Goal: Obtain resource: Download file/media

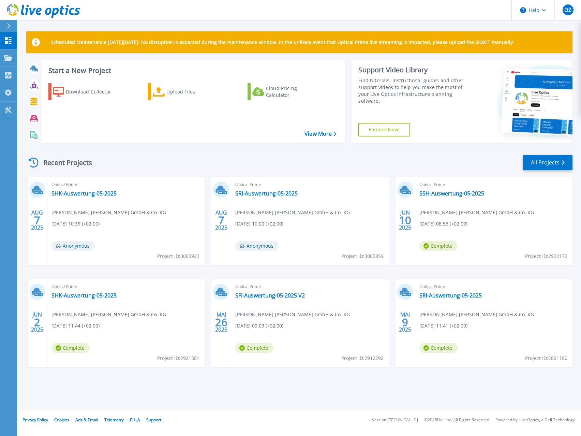
click at [314, 159] on div "Recent Projects All Projects" at bounding box center [299, 162] width 546 height 17
click at [430, 295] on link "SRI-Auswertung-05-2025" at bounding box center [450, 295] width 62 height 7
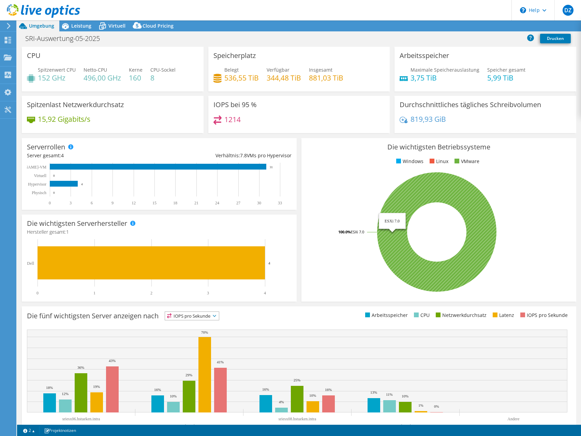
select select "USD"
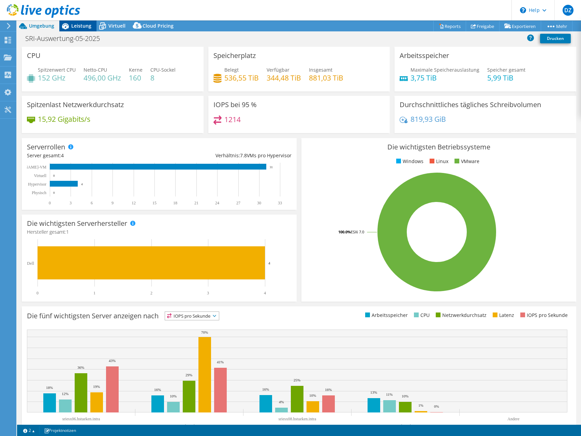
click at [75, 26] on span "Leistung" at bounding box center [81, 25] width 20 height 6
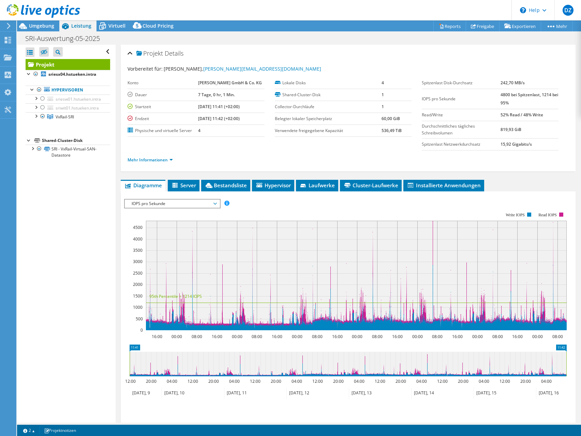
click at [204, 205] on span "IOPS pro Sekunde" at bounding box center [172, 203] width 88 height 8
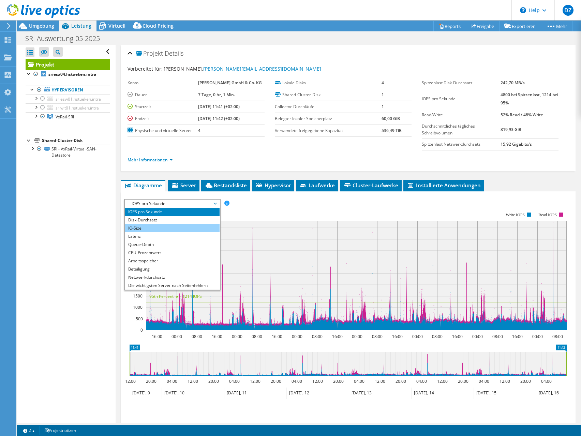
click at [163, 229] on li "IO-Size" at bounding box center [172, 228] width 94 height 8
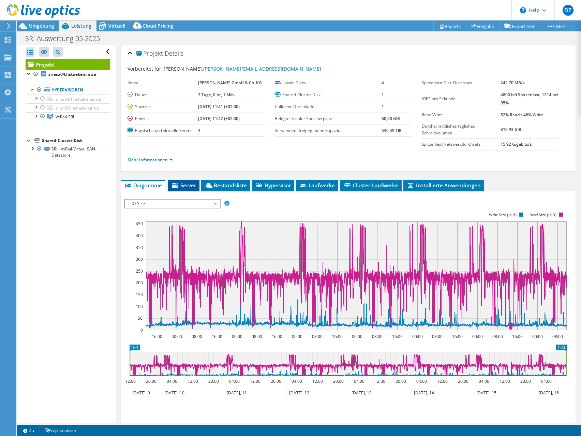
click at [187, 183] on span "Server" at bounding box center [183, 185] width 25 height 7
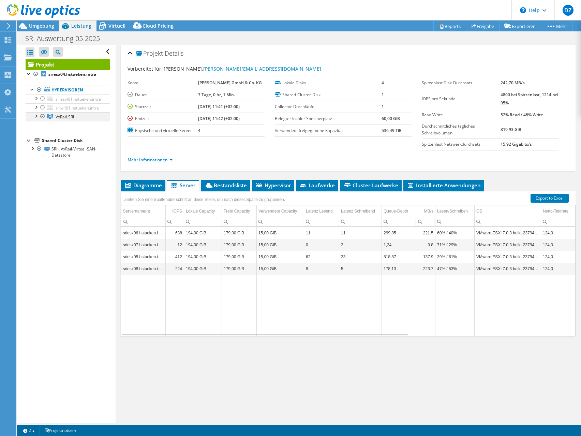
click at [35, 116] on div at bounding box center [35, 115] width 7 height 7
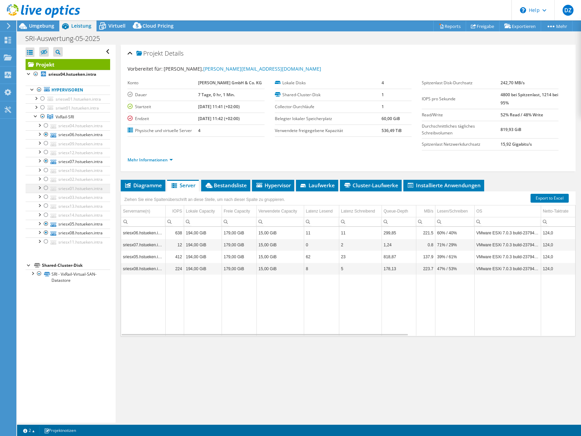
click at [39, 187] on div at bounding box center [39, 187] width 7 height 7
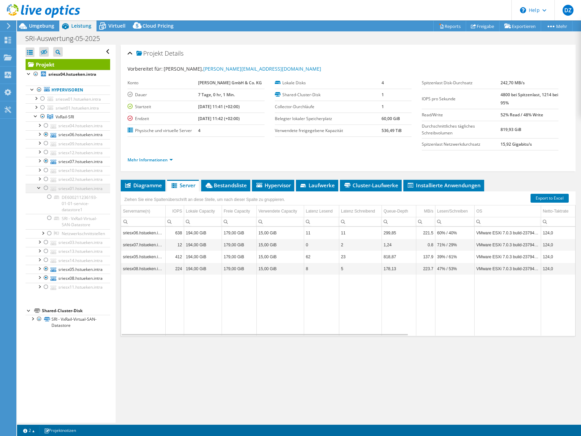
click at [39, 187] on div at bounding box center [39, 187] width 7 height 7
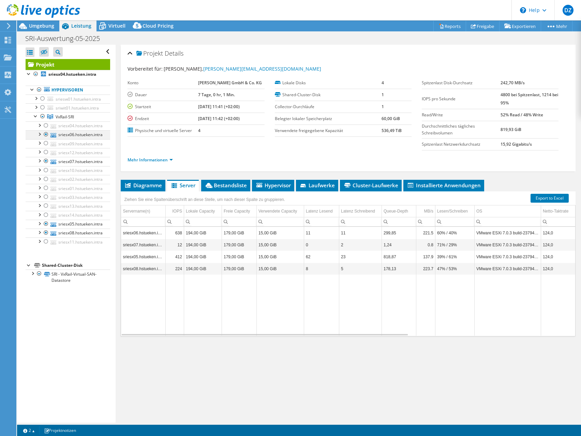
click at [42, 134] on div at bounding box center [39, 133] width 7 height 7
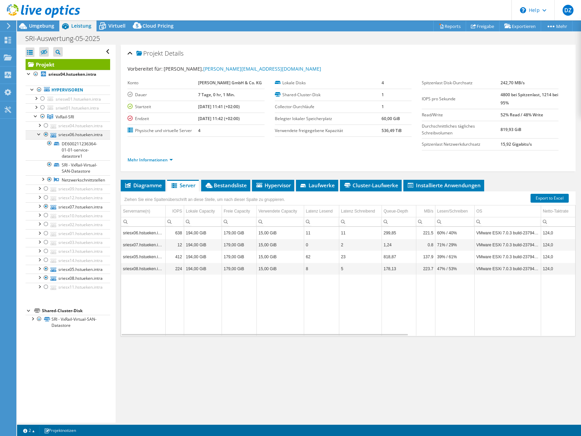
click at [42, 134] on div at bounding box center [39, 133] width 7 height 7
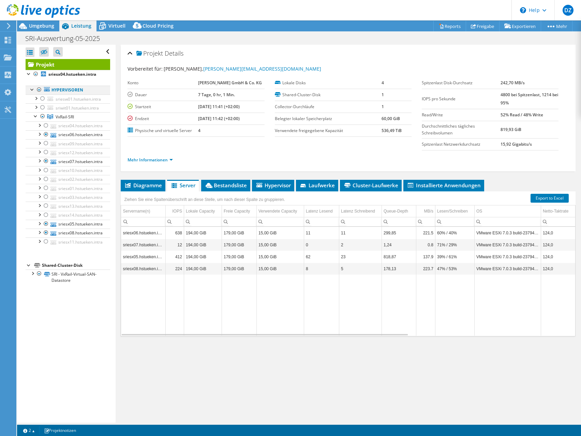
click at [30, 89] on div at bounding box center [32, 89] width 7 height 7
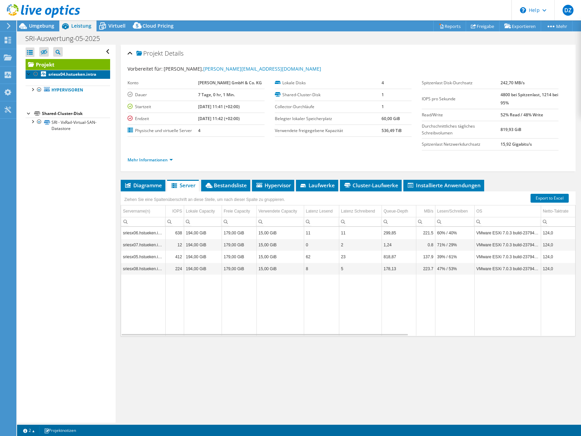
click at [49, 76] on b "sriesx04.hstueken.intra" at bounding box center [72, 74] width 48 height 6
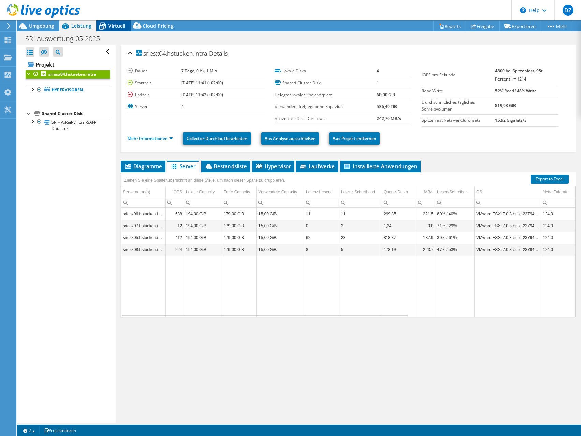
click at [112, 30] on div "Virtuell" at bounding box center [113, 25] width 34 height 11
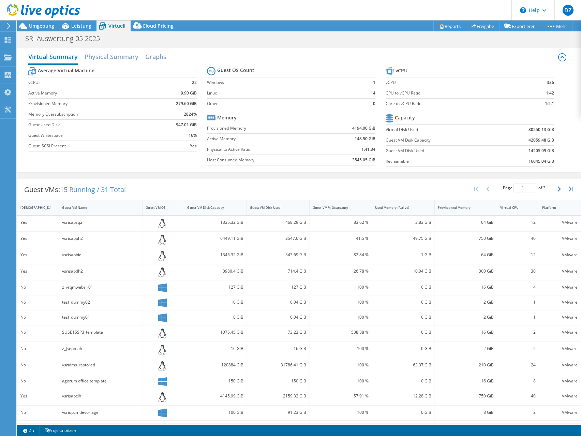
scroll to position [33, 0]
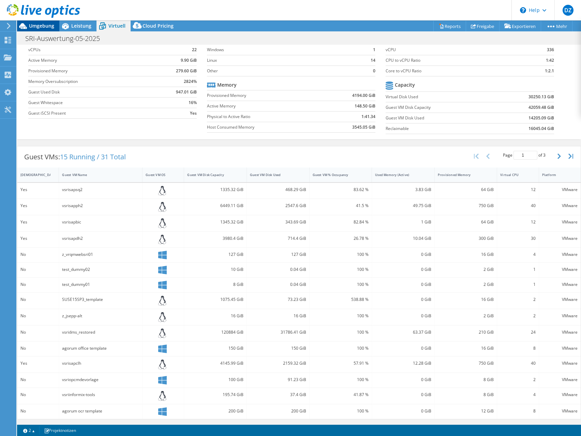
click at [51, 26] on span "Umgebung" at bounding box center [41, 25] width 25 height 6
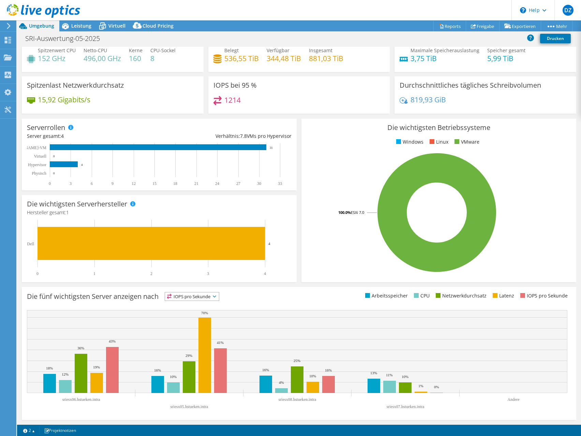
scroll to position [19, 0]
click at [11, 26] on icon at bounding box center [8, 26] width 5 height 6
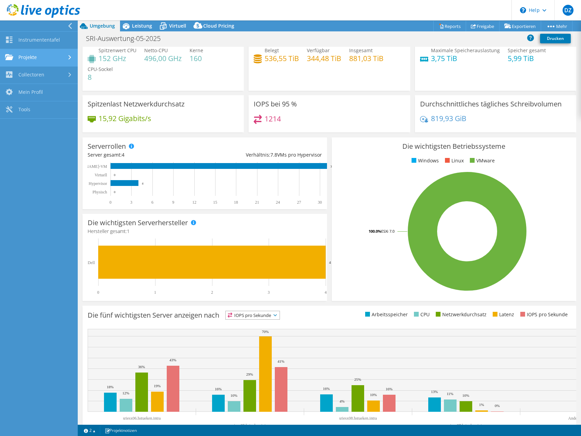
click at [44, 56] on link "Projekte" at bounding box center [39, 57] width 78 height 17
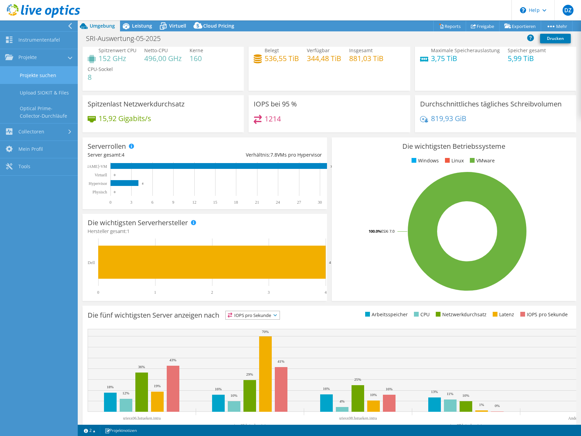
click at [37, 72] on link "Projekte suchen" at bounding box center [39, 74] width 78 height 17
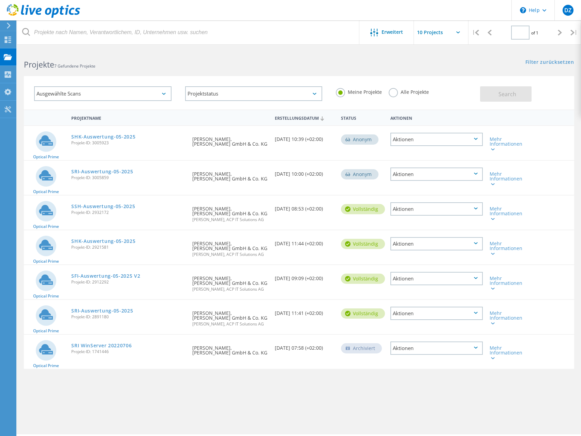
type input "1"
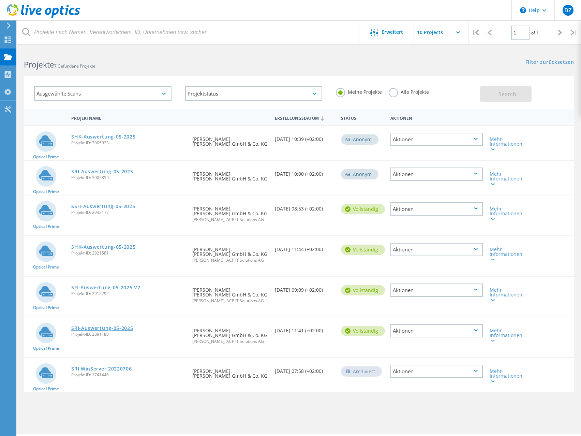
click at [117, 327] on link "SRI-Auswertung-05-2025" at bounding box center [102, 327] width 62 height 5
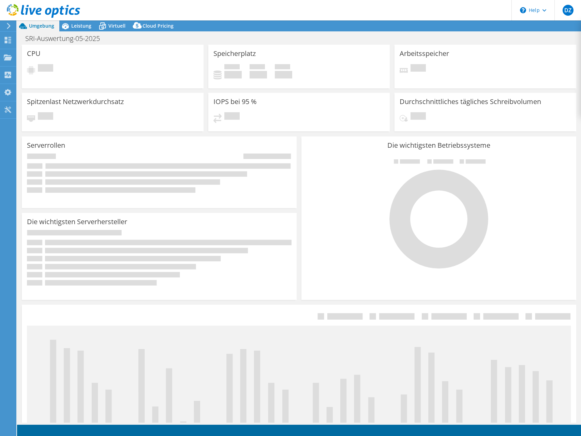
select select "USD"
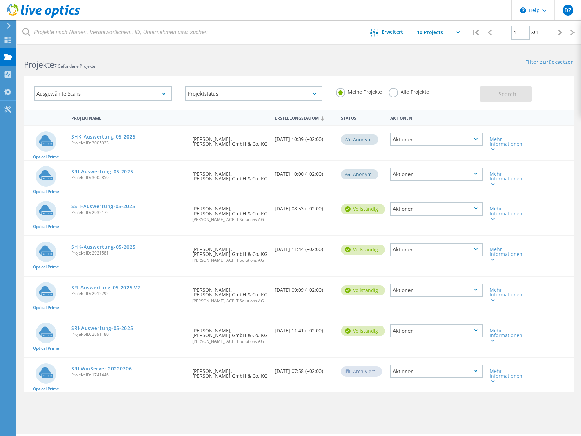
click at [123, 172] on link "SRI-Auswertung-05-2025" at bounding box center [102, 171] width 62 height 5
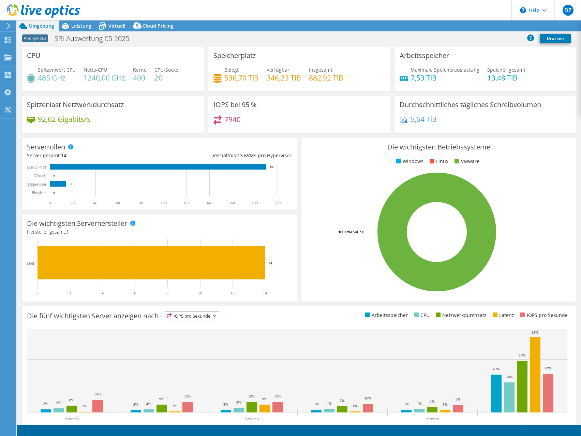
select select "USD"
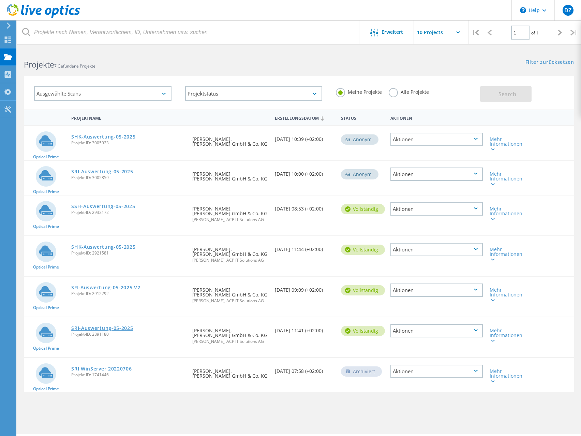
click at [98, 328] on link "SRI-Auswertung-05-2025" at bounding box center [102, 327] width 62 height 5
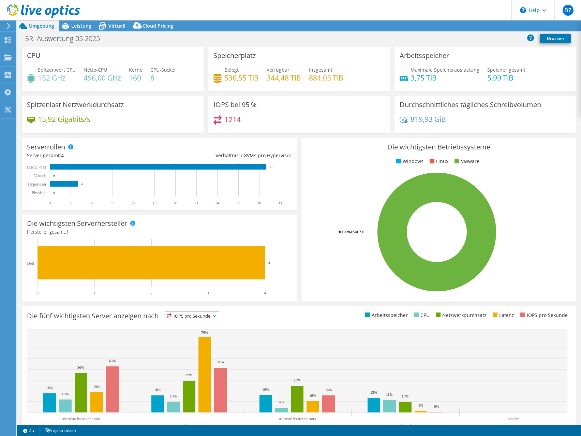
select select "USD"
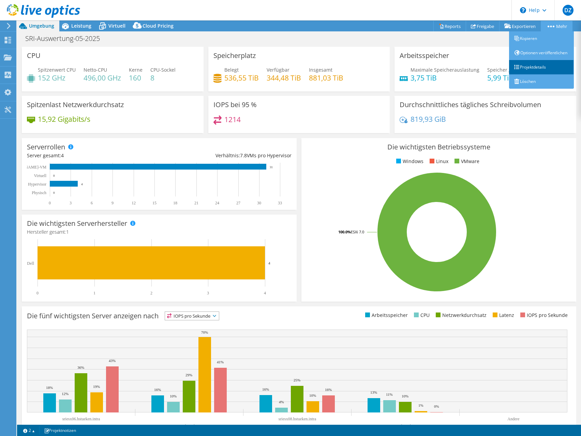
click at [531, 74] on link "Projektdetails" at bounding box center [541, 67] width 65 height 14
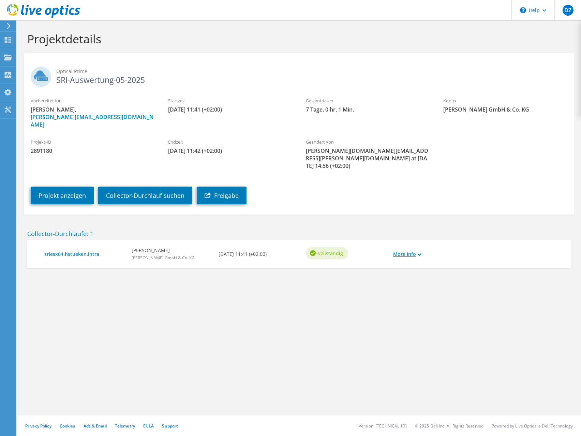
click at [415, 250] on link "More Info" at bounding box center [407, 253] width 28 height 7
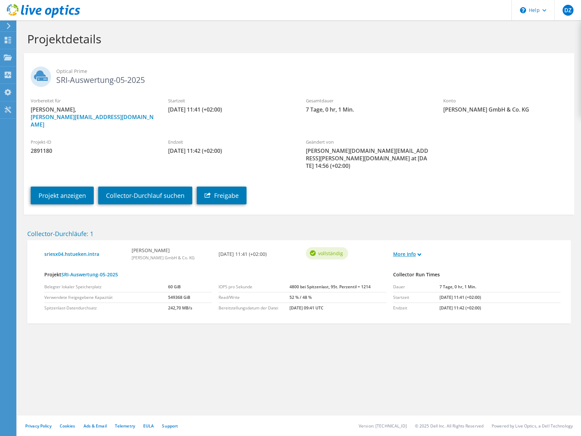
click at [415, 250] on link "More Info" at bounding box center [407, 253] width 28 height 7
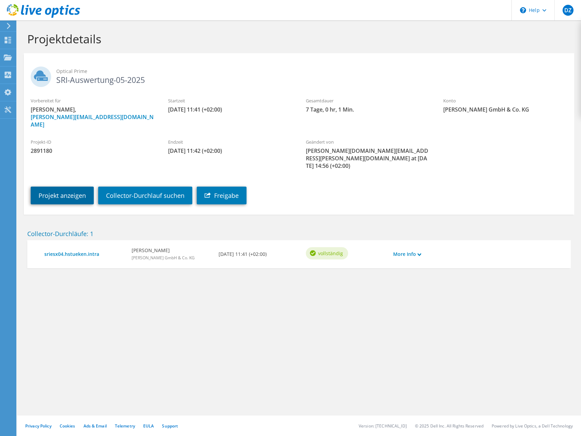
click at [84, 186] on link "Projekt anzeigen" at bounding box center [62, 195] width 63 height 18
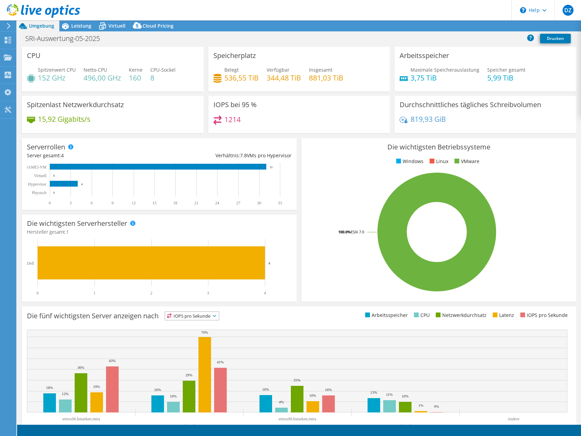
select select "USD"
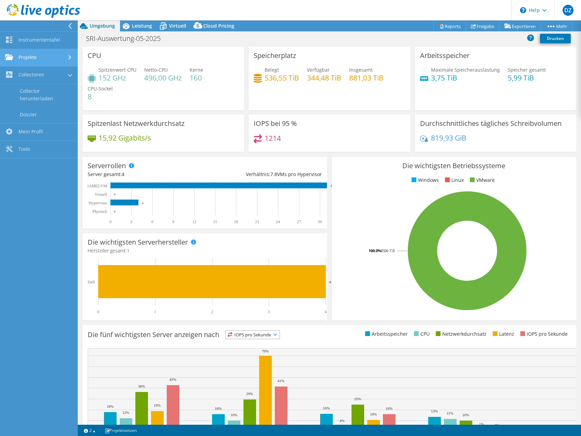
click at [65, 55] on link "Projekte" at bounding box center [39, 57] width 78 height 17
click at [128, 58] on div "CPU Spitzenwert CPU 152 GHz Netto-CPU 496,00 GHz Kerne 160 CPU-Sockel 8" at bounding box center [162, 78] width 161 height 63
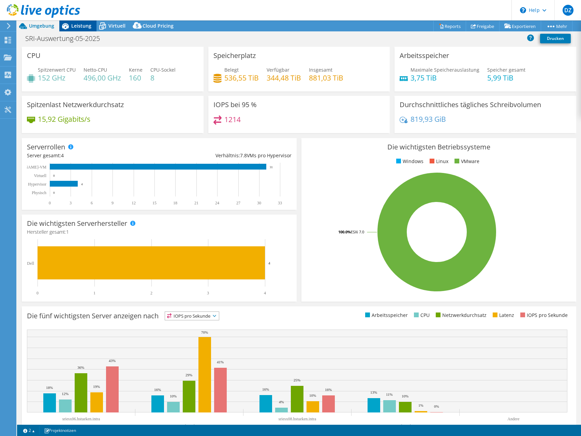
click at [79, 28] on span "Leistung" at bounding box center [81, 25] width 20 height 6
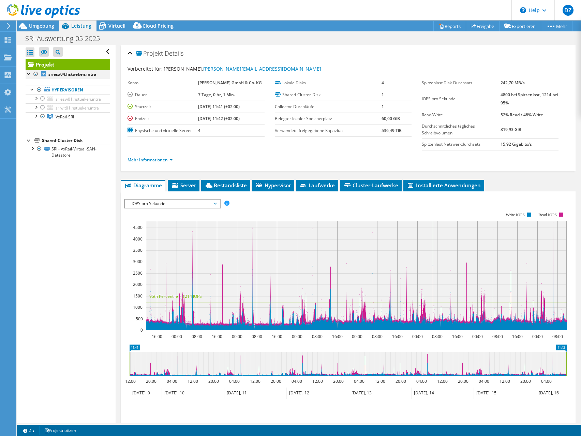
click at [36, 73] on div at bounding box center [35, 74] width 7 height 8
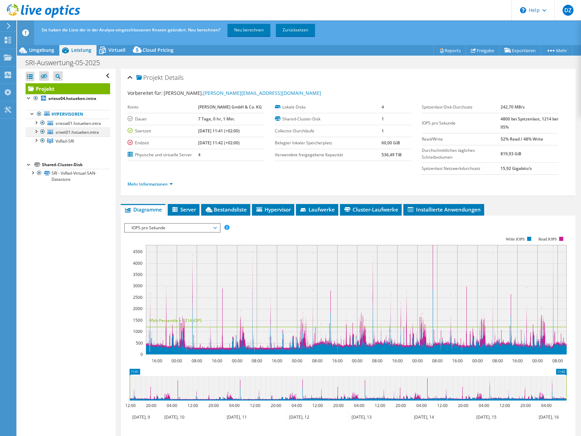
click at [43, 130] on div at bounding box center [42, 131] width 7 height 8
click at [43, 123] on div at bounding box center [42, 123] width 7 height 8
click at [35, 138] on div at bounding box center [35, 139] width 7 height 7
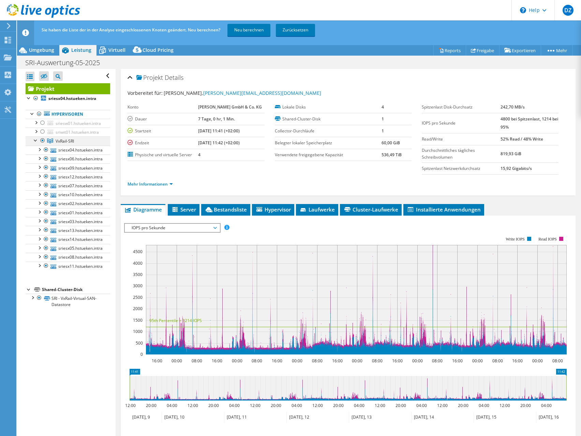
click at [36, 140] on div at bounding box center [35, 139] width 7 height 7
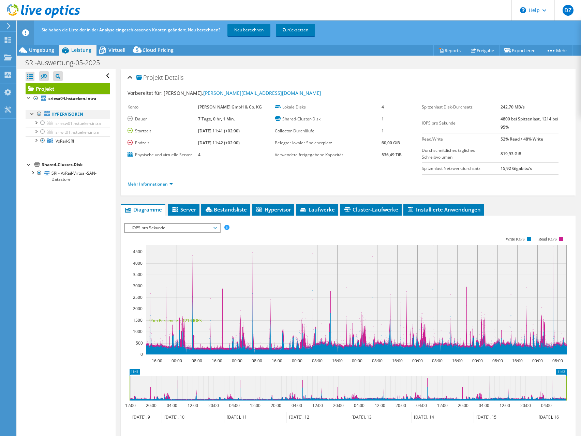
click at [33, 112] on div at bounding box center [32, 113] width 7 height 7
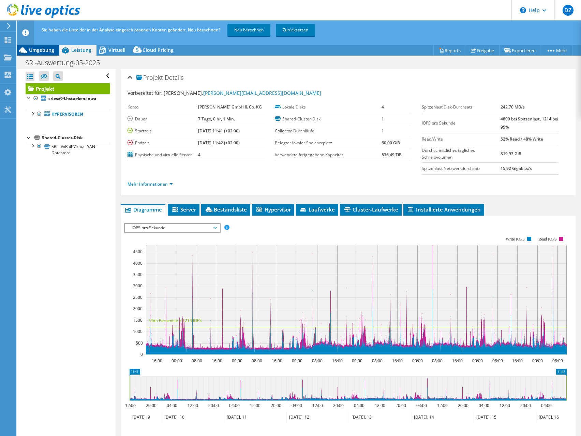
click at [55, 55] on div "Umgebung" at bounding box center [38, 50] width 42 height 11
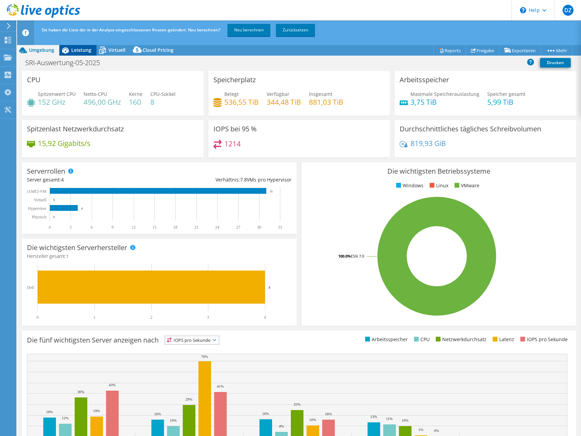
click at [78, 50] on span "Leistung" at bounding box center [81, 50] width 20 height 6
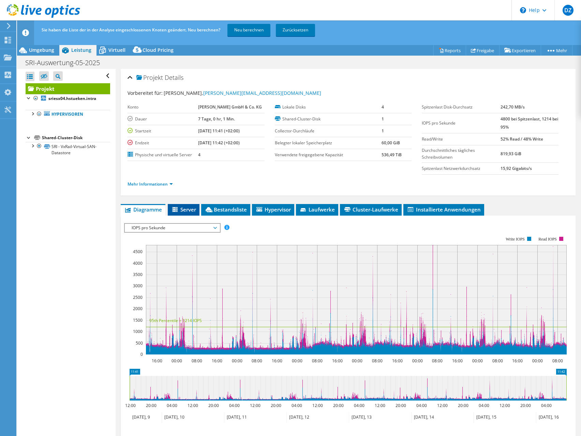
click at [185, 209] on span "Server" at bounding box center [183, 209] width 25 height 7
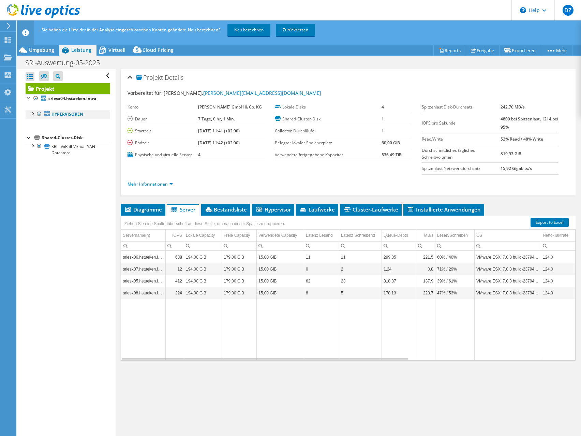
click at [33, 112] on div at bounding box center [32, 113] width 7 height 7
click at [38, 140] on div at bounding box center [35, 139] width 7 height 7
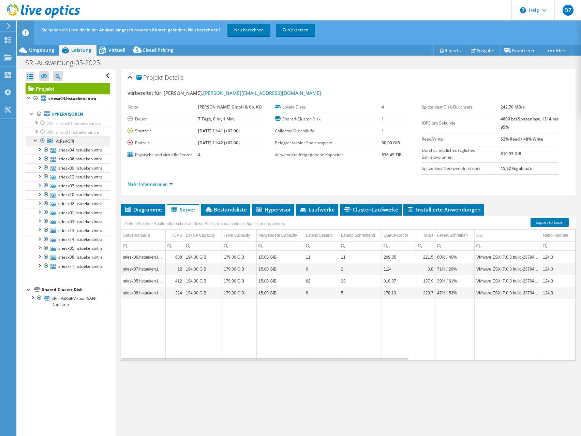
click at [67, 140] on span "VxRail-SRI" at bounding box center [65, 141] width 18 height 6
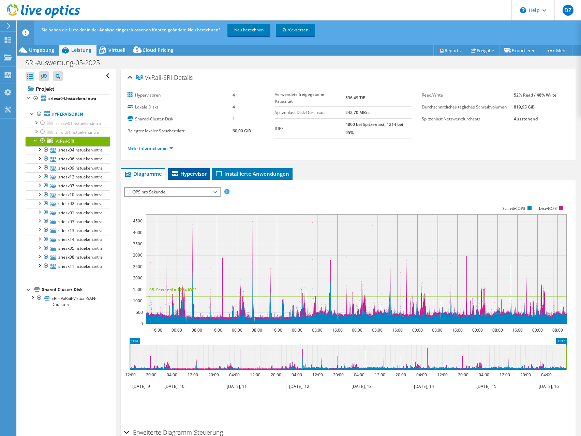
click at [192, 174] on span "Hypervisor" at bounding box center [188, 173] width 35 height 7
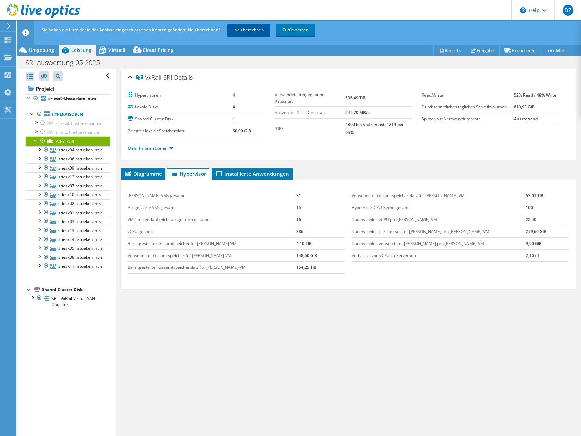
click at [257, 27] on link "Neu berechnen" at bounding box center [248, 30] width 43 height 12
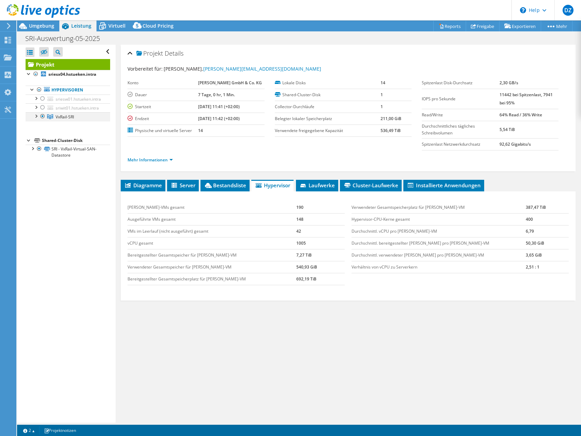
click at [35, 116] on div at bounding box center [35, 115] width 7 height 7
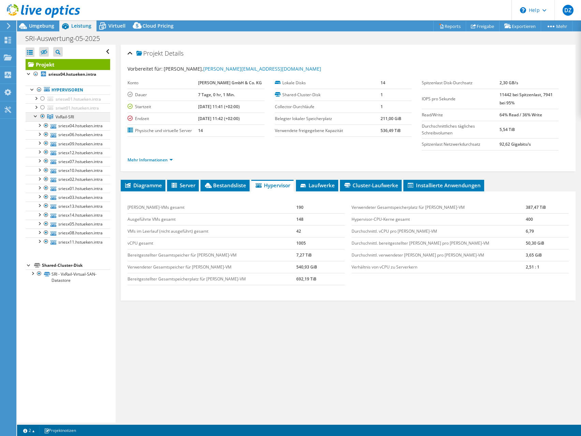
click at [35, 116] on div at bounding box center [35, 115] width 7 height 7
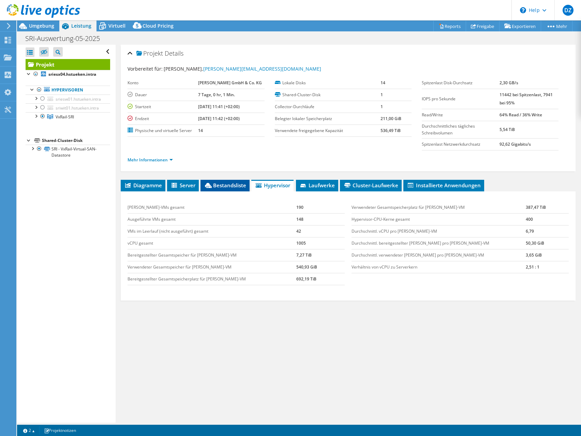
click at [240, 183] on span "Bestandsliste" at bounding box center [225, 185] width 42 height 7
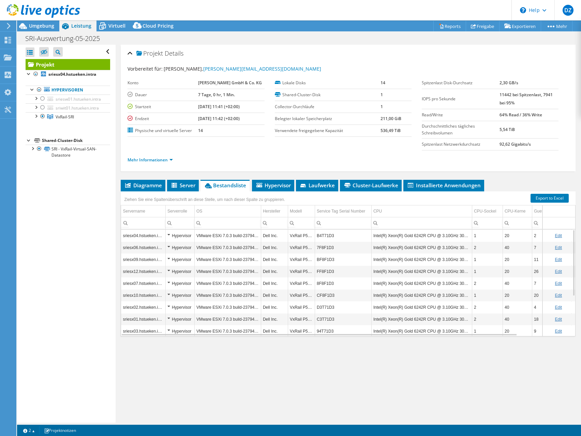
scroll to position [64, 0]
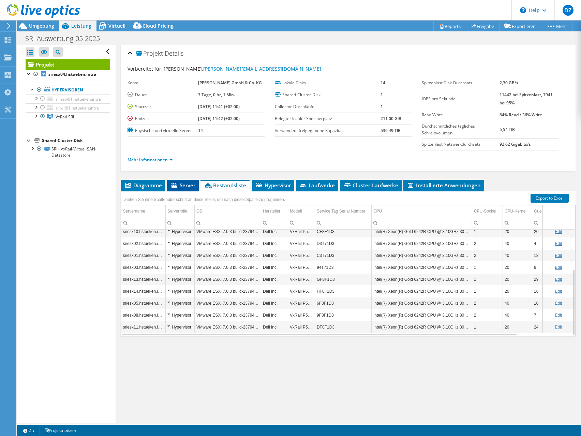
click at [188, 186] on span "Server" at bounding box center [182, 185] width 25 height 7
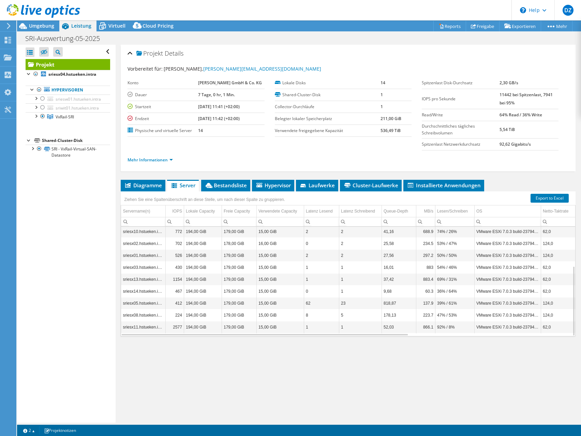
scroll to position [0, 0]
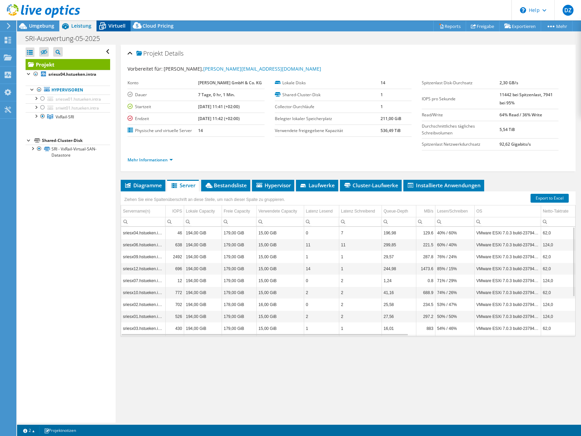
click at [103, 31] on icon at bounding box center [102, 26] width 12 height 12
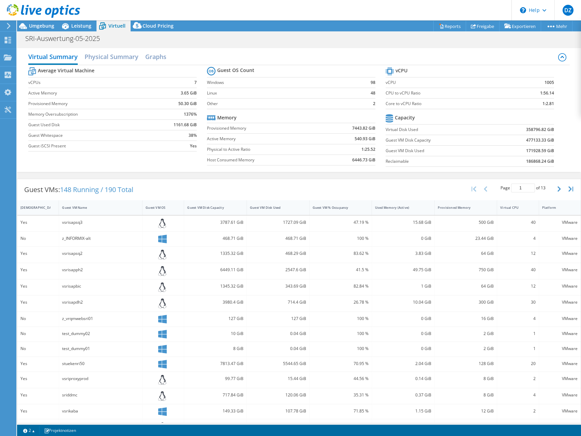
drag, startPoint x: 223, startPoint y: 428, endPoint x: 218, endPoint y: 425, distance: 6.1
click at [222, 427] on div "1 2 Projektnotizen" at bounding box center [159, 430] width 279 height 9
drag, startPoint x: 213, startPoint y: 421, endPoint x: 302, endPoint y: 416, distance: 89.4
click at [247, 419] on div "83771.54 GiB" at bounding box center [215, 427] width 63 height 16
click at [433, 335] on div "0 GiB" at bounding box center [403, 333] width 63 height 15
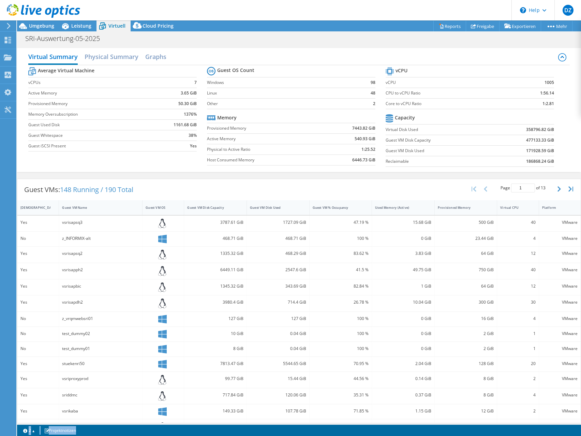
drag, startPoint x: 495, startPoint y: 268, endPoint x: 632, endPoint y: 307, distance: 142.5
click at [497, 279] on div "750 GiB" at bounding box center [466, 271] width 63 height 16
click at [503, 291] on div "12" at bounding box center [518, 287] width 42 height 16
click at [389, 41] on div "SRI-Auswertung-05-2025 Drucken" at bounding box center [299, 38] width 564 height 13
click at [97, 59] on h2 "Physical Summary" at bounding box center [112, 57] width 54 height 15
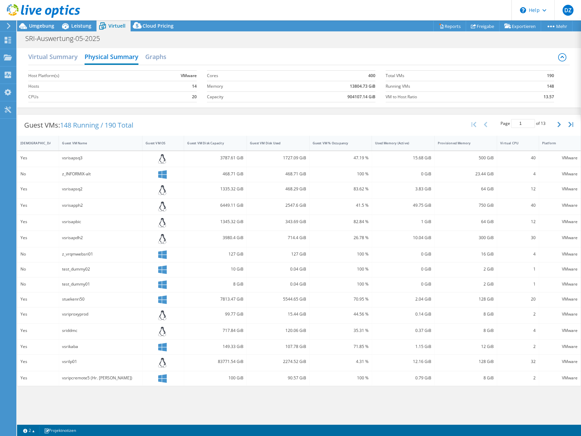
click at [141, 57] on div "Virtual Summary Physical Summary Graphs" at bounding box center [298, 57] width 541 height 15
click at [149, 56] on h2 "Graphs" at bounding box center [155, 57] width 21 height 15
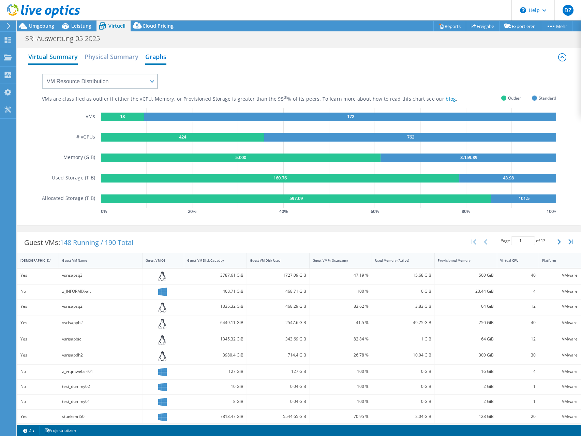
click at [62, 57] on h2 "Virtual Summary" at bounding box center [52, 57] width 49 height 15
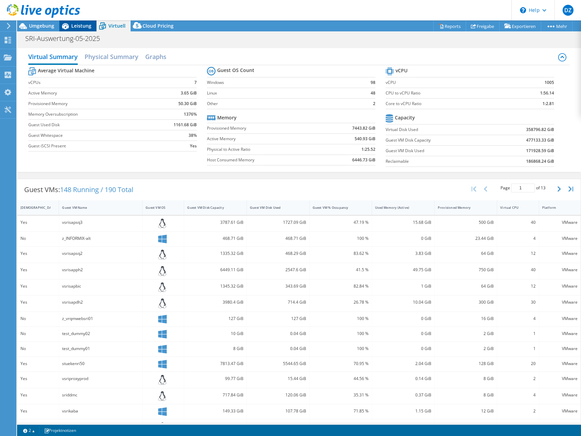
click at [87, 27] on span "Leistung" at bounding box center [81, 25] width 20 height 6
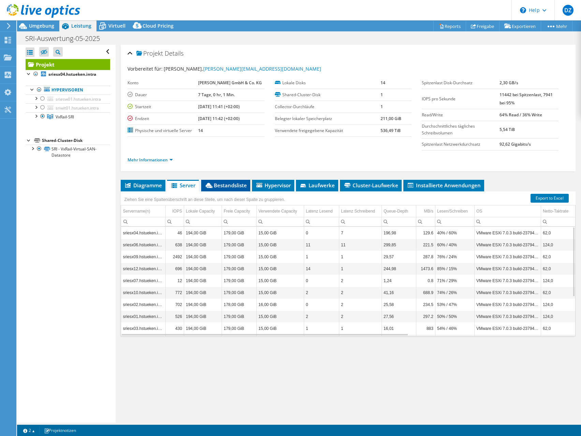
click at [220, 188] on span "Bestandsliste" at bounding box center [225, 185] width 42 height 7
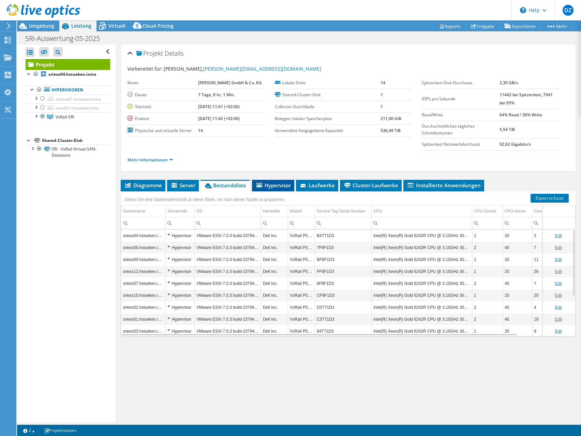
click at [277, 186] on span "Hypervisor" at bounding box center [272, 185] width 35 height 7
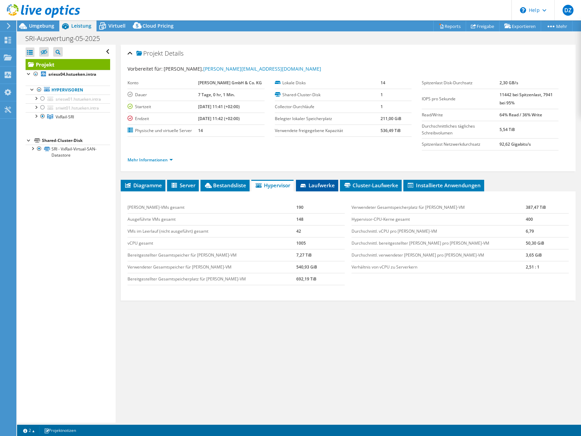
click at [314, 185] on span "Laufwerke" at bounding box center [316, 185] width 35 height 7
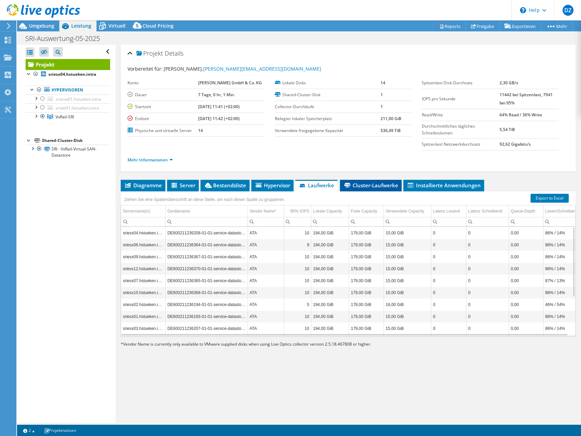
click at [370, 183] on span "Cluster-Laufwerke" at bounding box center [370, 185] width 55 height 7
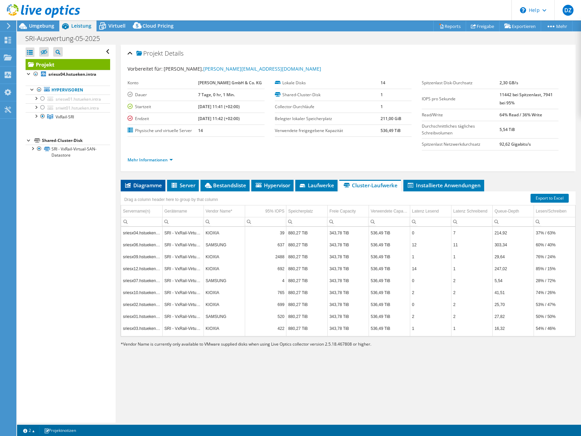
click at [146, 183] on span "Diagramme" at bounding box center [143, 185] width 38 height 7
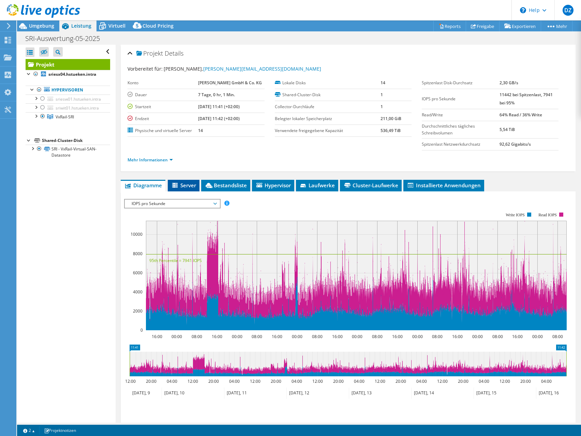
click at [180, 187] on li "Server" at bounding box center [184, 186] width 32 height 12
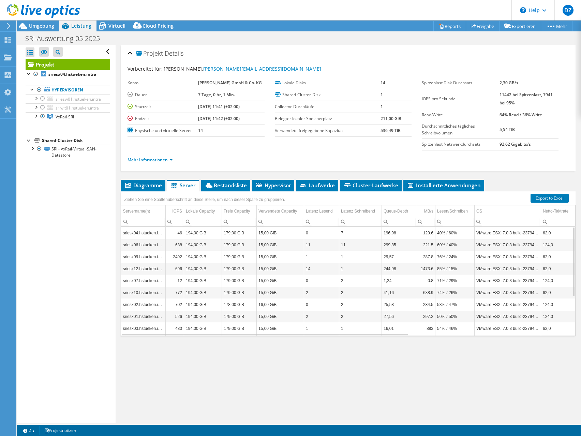
click at [167, 158] on link "Mehr Informationen" at bounding box center [149, 160] width 45 height 6
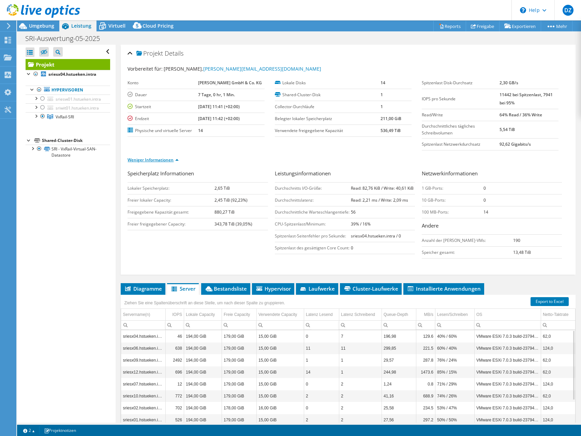
click at [167, 158] on link "Weniger Informationen" at bounding box center [152, 160] width 51 height 6
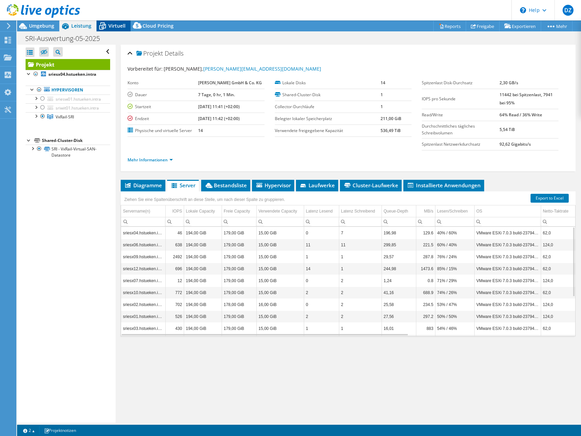
click at [110, 27] on span "Virtuell" at bounding box center [116, 25] width 17 height 6
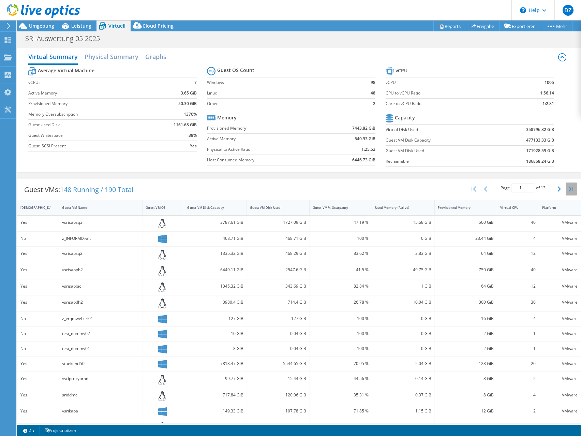
click at [570, 189] on icon "button" at bounding box center [570, 188] width 5 height 5
type input "13"
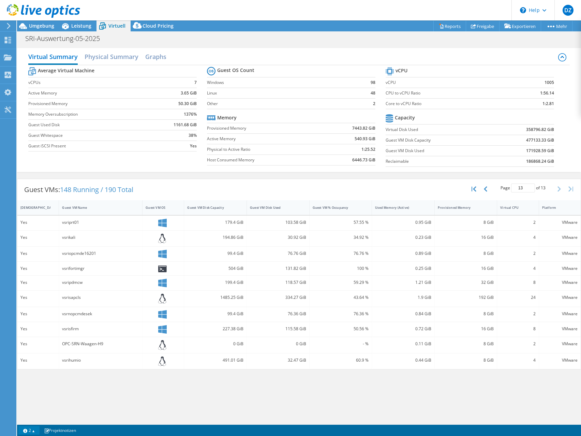
click at [31, 430] on link "2" at bounding box center [28, 430] width 21 height 9
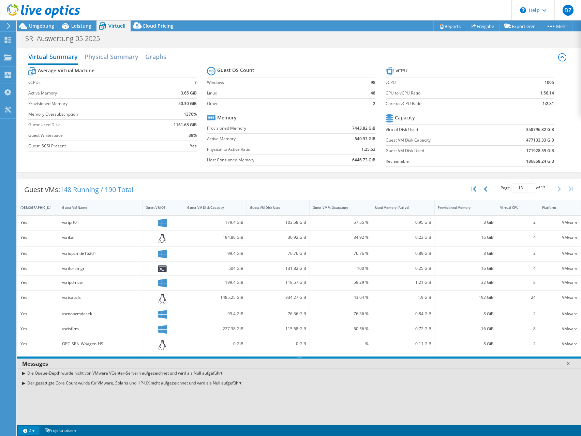
click at [567, 361] on link at bounding box center [567, 363] width 7 height 7
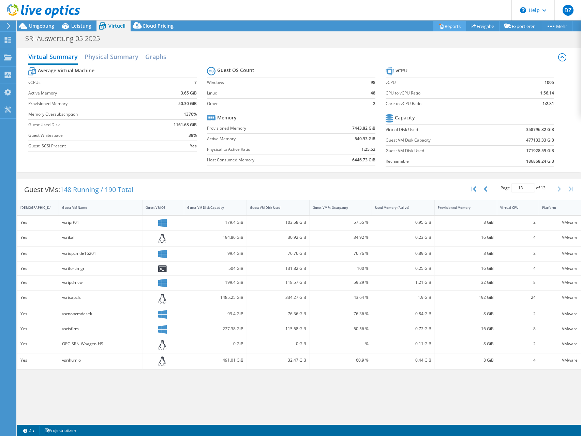
click at [447, 23] on link "Reports" at bounding box center [449, 26] width 33 height 11
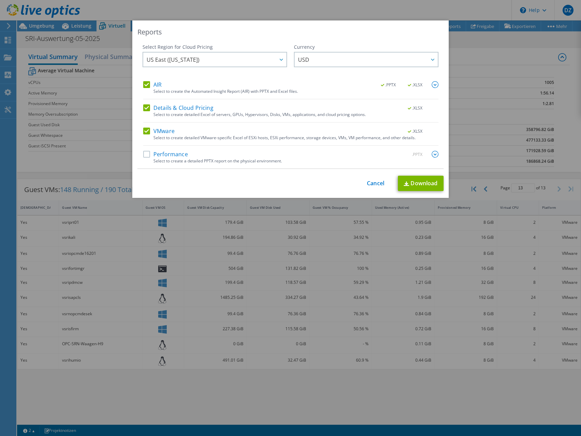
click at [154, 106] on label "Details & Cloud Pricing" at bounding box center [178, 107] width 70 height 7
click at [0, 0] on input "Details & Cloud Pricing" at bounding box center [0, 0] width 0 height 0
click at [146, 85] on label "AIR" at bounding box center [152, 84] width 18 height 7
click at [0, 0] on input "AIR" at bounding box center [0, 0] width 0 height 0
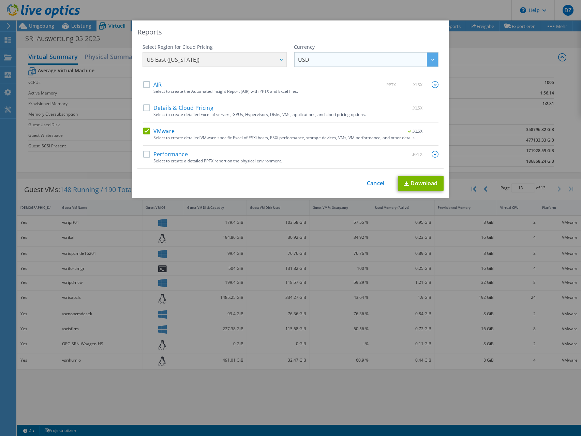
click at [316, 59] on span "USD" at bounding box center [368, 59] width 140 height 14
click at [250, 62] on div "US East ([US_STATE]) [GEOGRAPHIC_DATA] ([GEOGRAPHIC_DATA]) [GEOGRAPHIC_DATA] ([…" at bounding box center [214, 60] width 144 height 17
click at [417, 184] on link "Download" at bounding box center [421, 183] width 46 height 15
click at [370, 185] on link "Cancel" at bounding box center [375, 183] width 17 height 6
